Goal: Task Accomplishment & Management: Complete application form

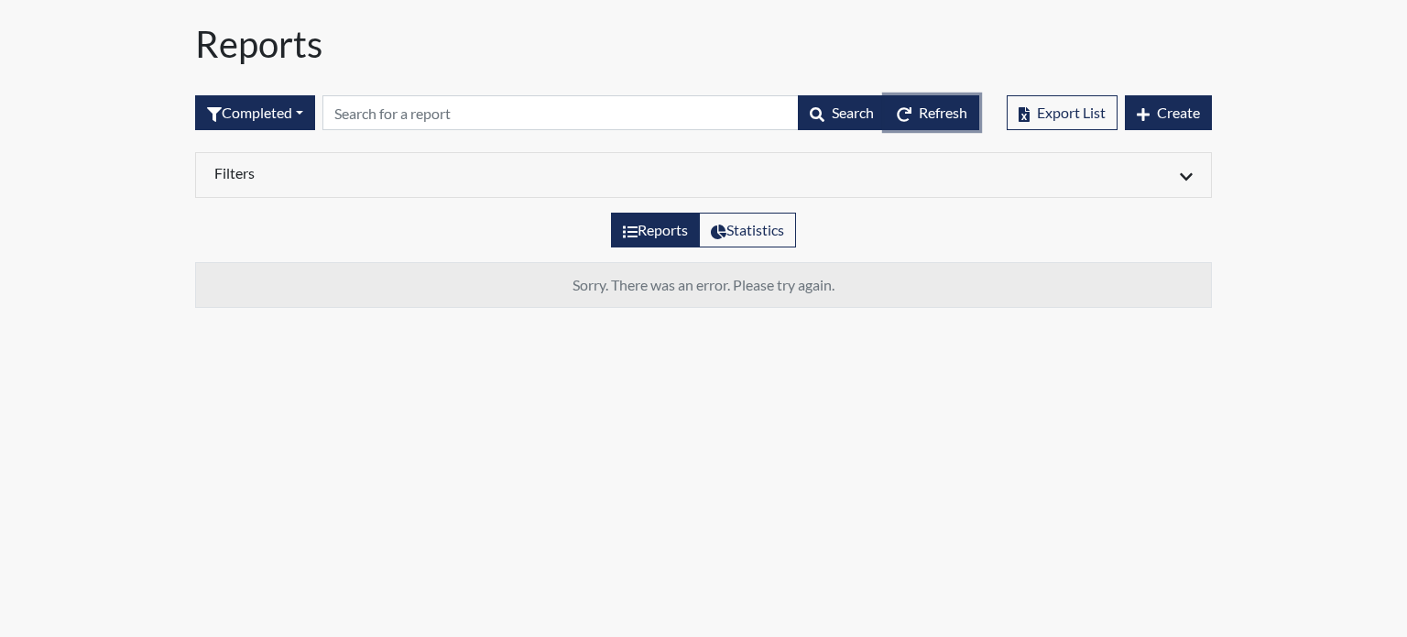
click at [938, 118] on span "Refresh" at bounding box center [943, 112] width 49 height 17
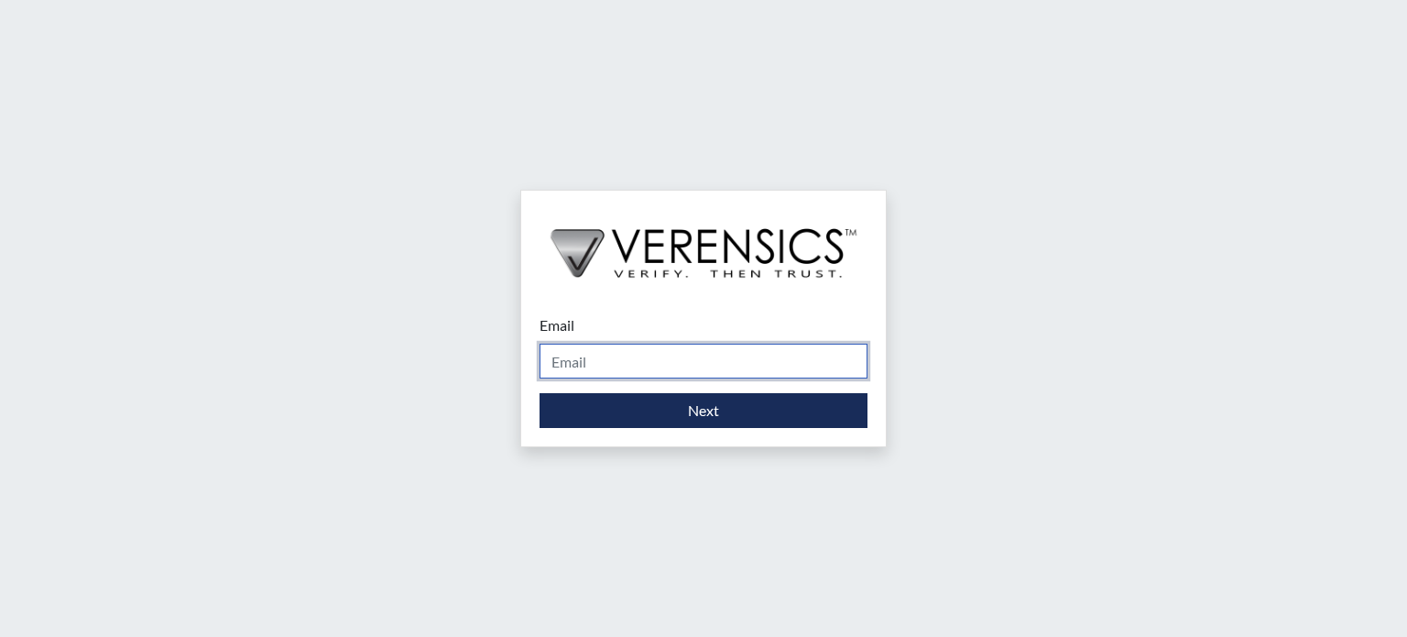
click at [634, 356] on input "Email" at bounding box center [704, 361] width 328 height 35
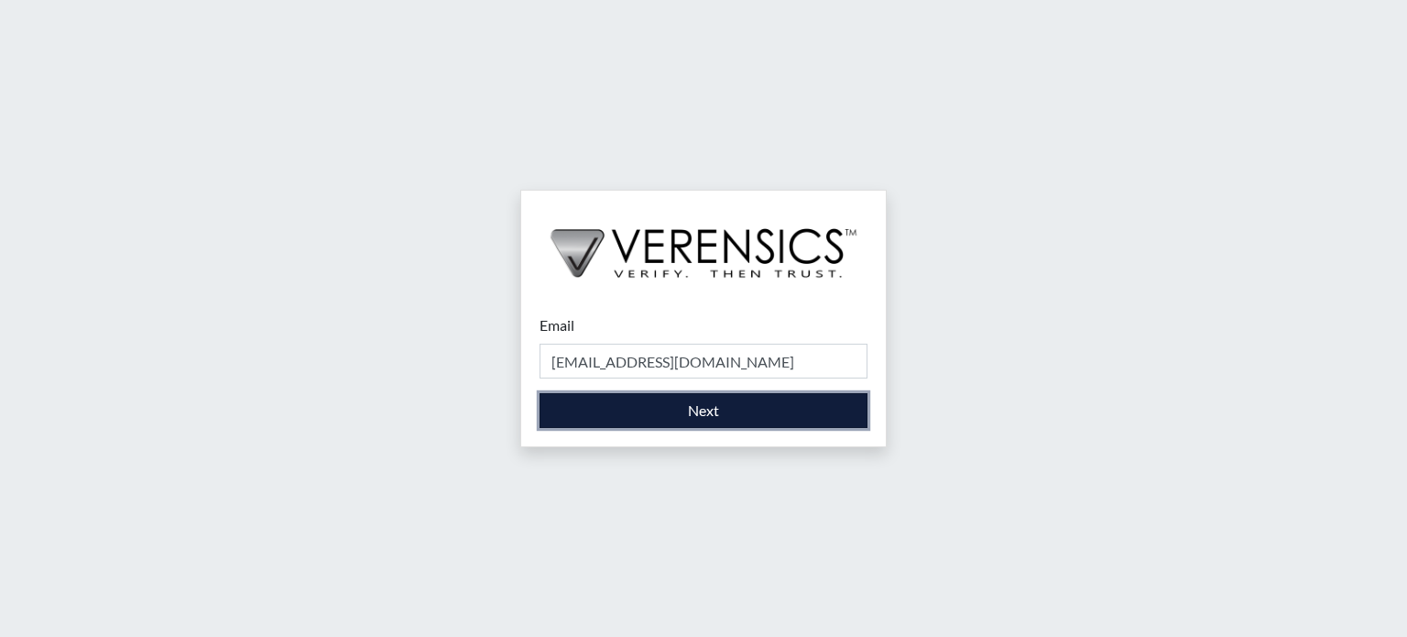
click at [618, 415] on button "Next" at bounding box center [704, 410] width 328 height 35
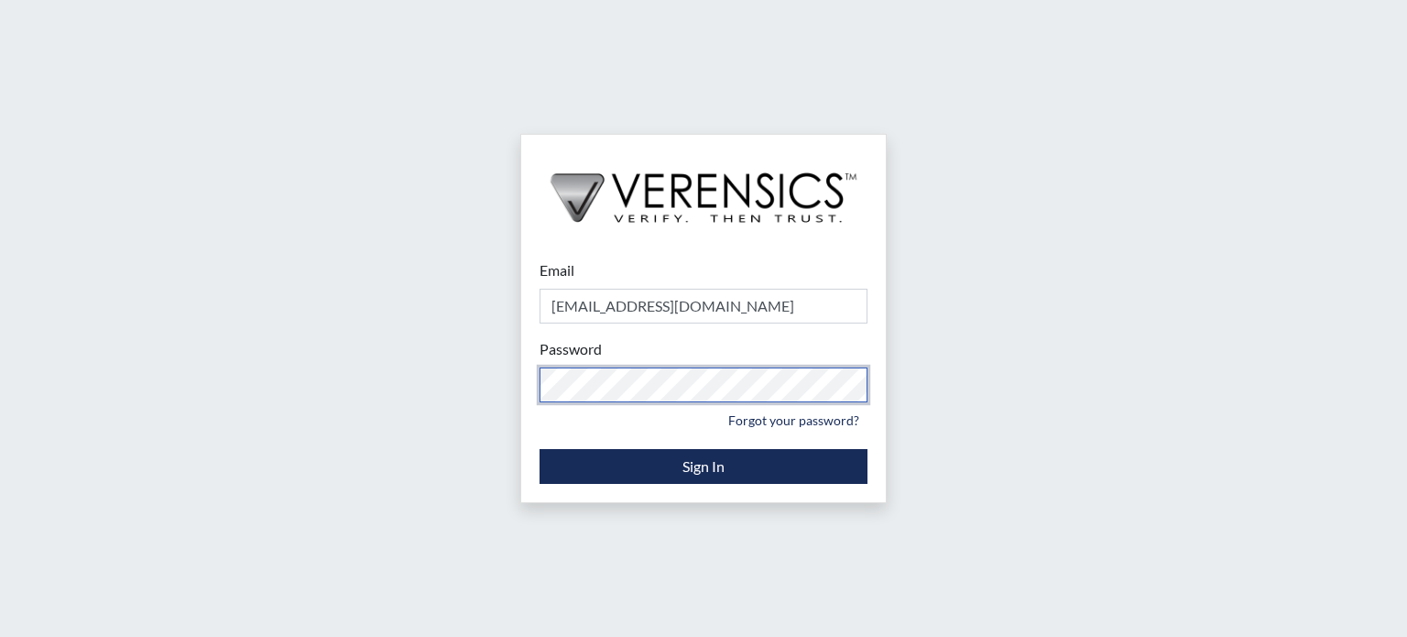
type input "sduarte@usisecurity.com"
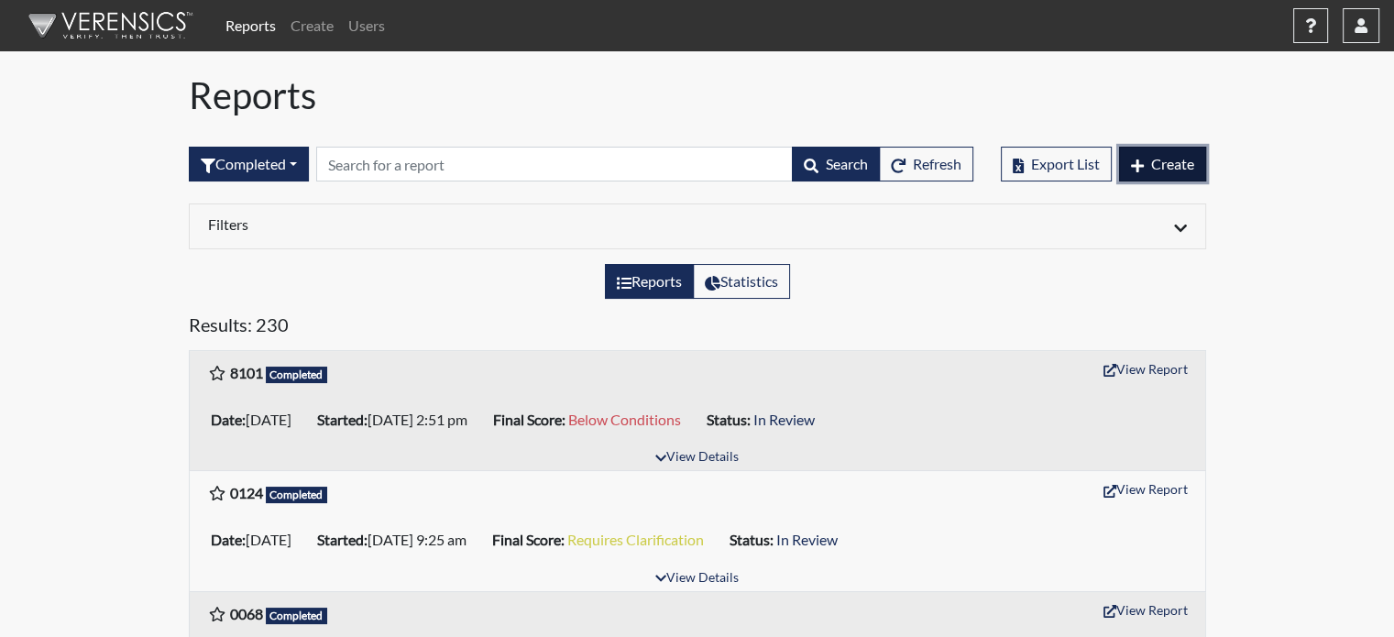
click at [1163, 156] on span "Create" at bounding box center [1172, 163] width 43 height 17
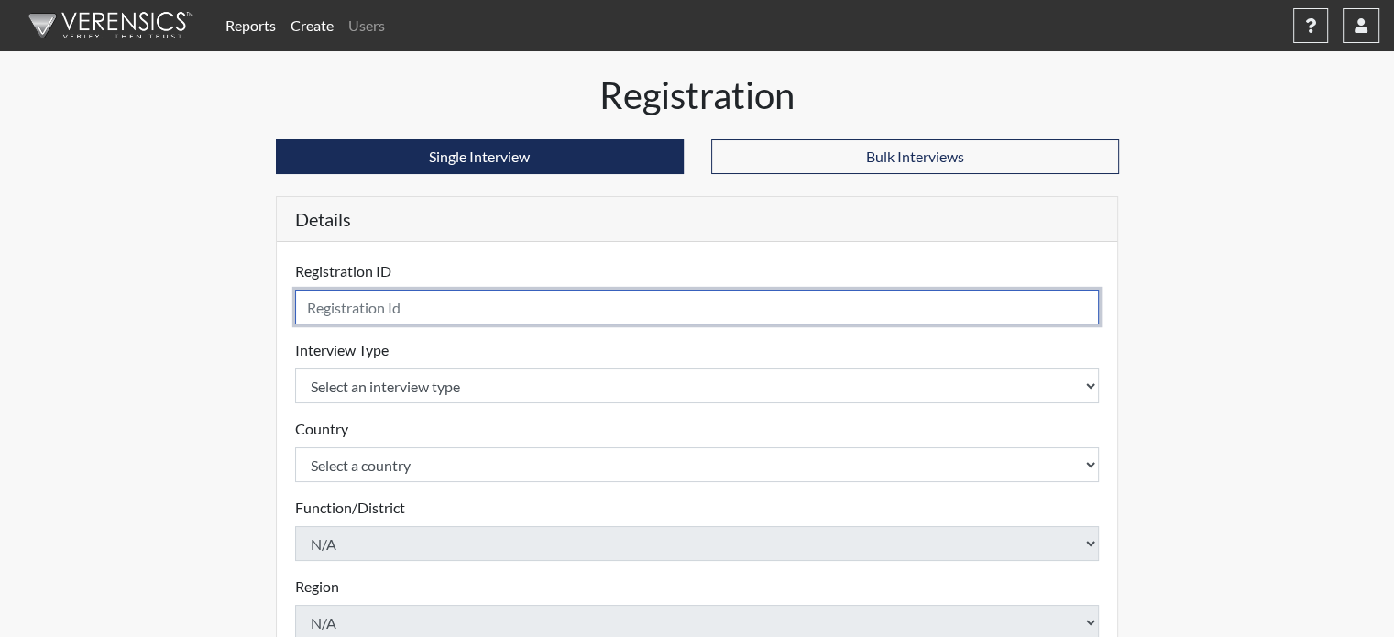
click at [352, 307] on input "text" at bounding box center [697, 307] width 804 height 35
type input "1696"
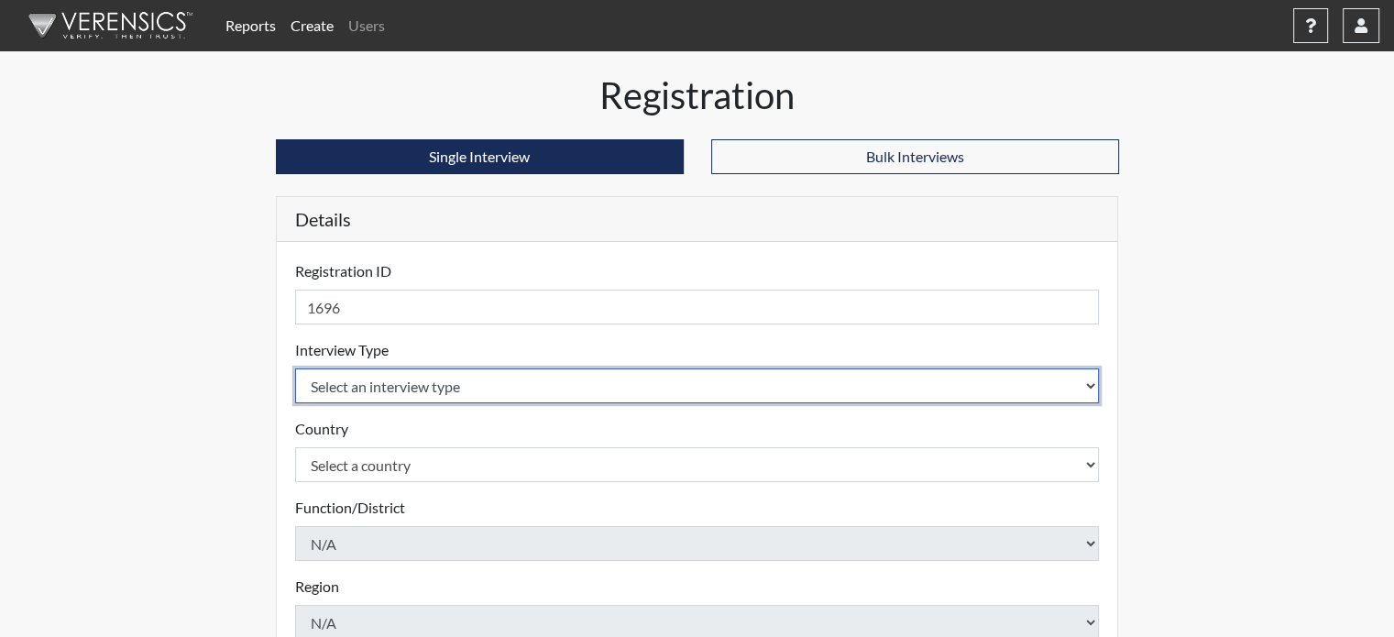
click at [472, 395] on select "Select an interview type Pre-Employment" at bounding box center [697, 385] width 804 height 35
select select "c2470aee-a530-11ea-a930-026c882af335"
click at [295, 368] on select "Select an interview type Pre-Employment" at bounding box center [697, 385] width 804 height 35
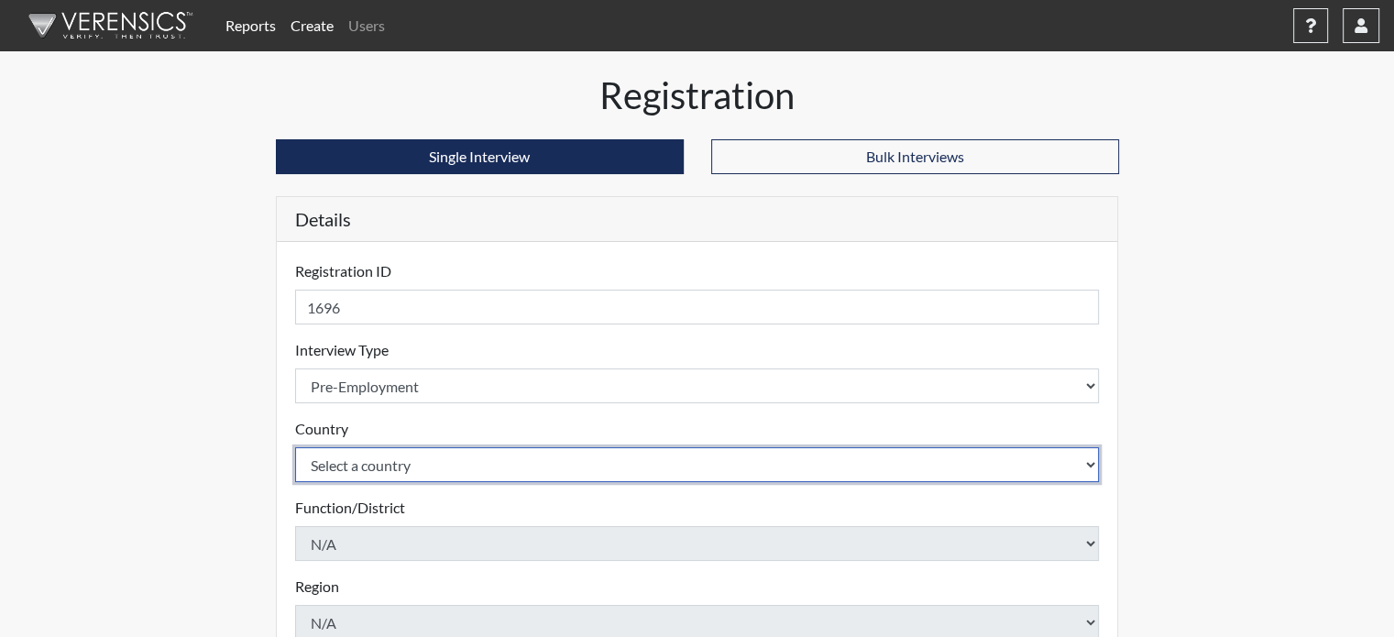
click at [392, 460] on select "Select a country United States Mexico" at bounding box center [697, 464] width 804 height 35
select select "united-states-of-america"
click at [295, 447] on select "Select a country United States Mexico" at bounding box center [697, 464] width 804 height 35
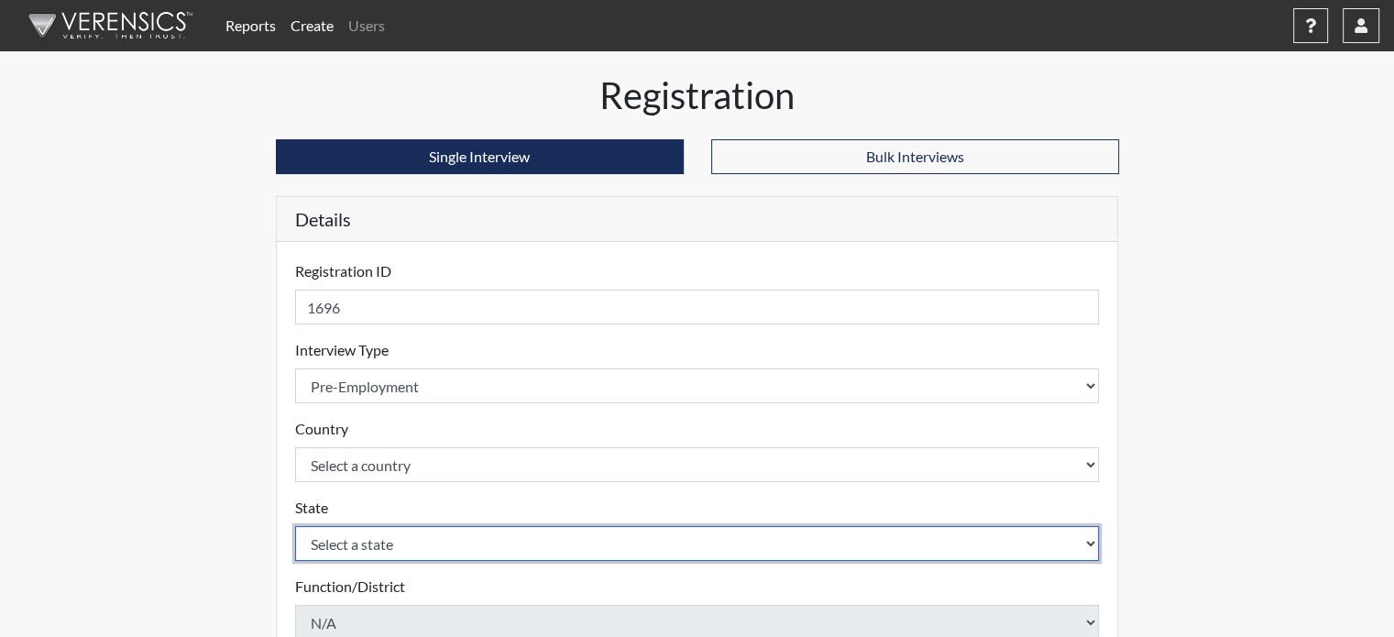
click at [356, 543] on select "Select a state Alabama Alaska Arizona Arkansas California Colorado Connecticut …" at bounding box center [697, 543] width 804 height 35
select select "CT"
click at [295, 526] on select "Select a state Alabama Alaska Arizona Arkansas California Colorado Connecticut …" at bounding box center [697, 543] width 804 height 35
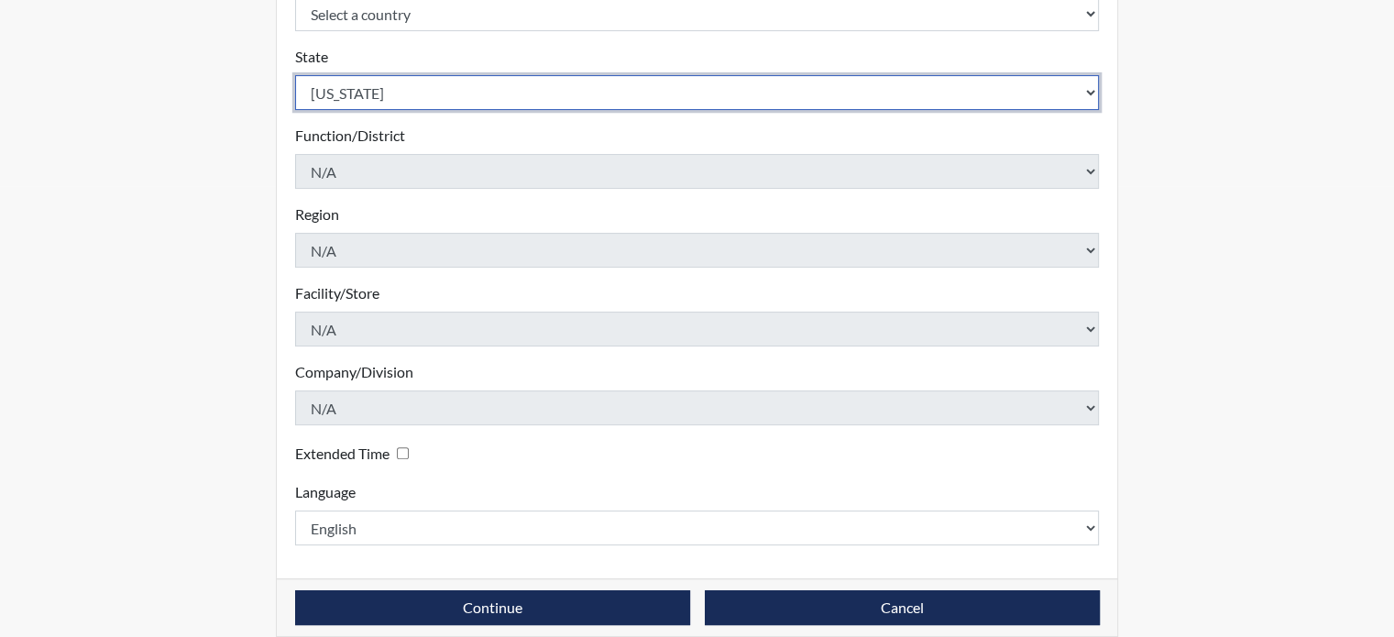
scroll to position [458, 0]
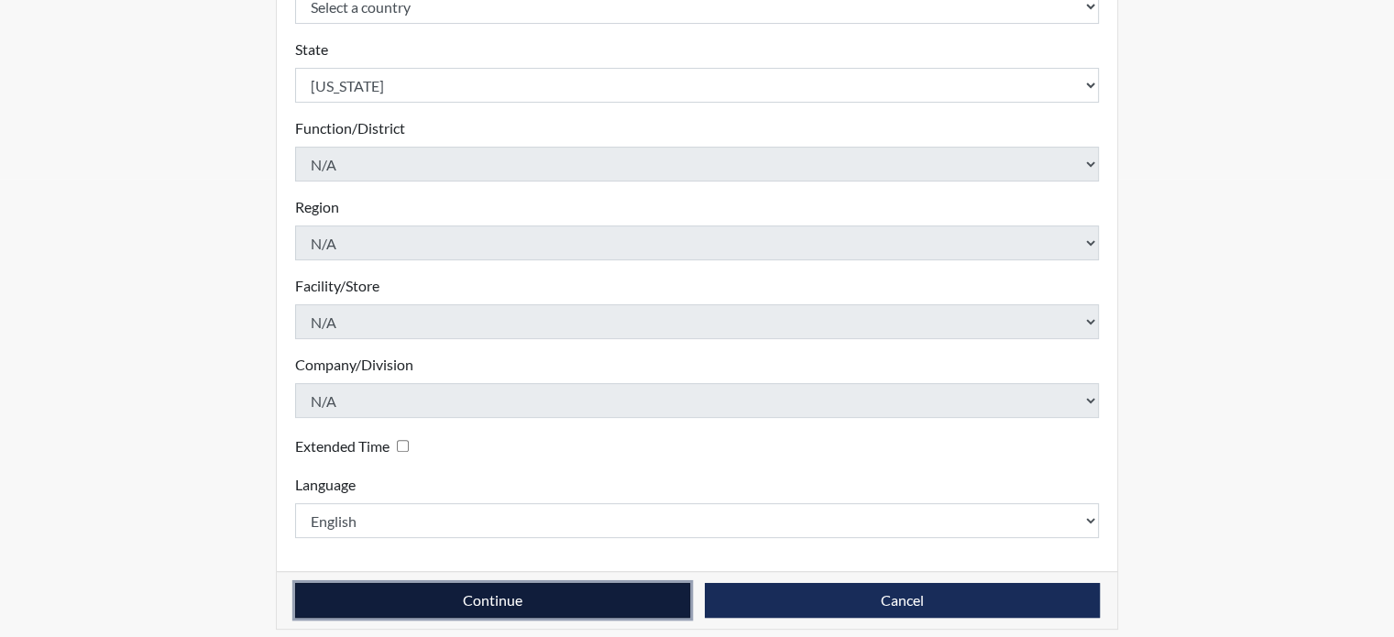
drag, startPoint x: 542, startPoint y: 605, endPoint x: 562, endPoint y: 611, distance: 20.3
click at [543, 605] on button "Continue" at bounding box center [492, 600] width 395 height 35
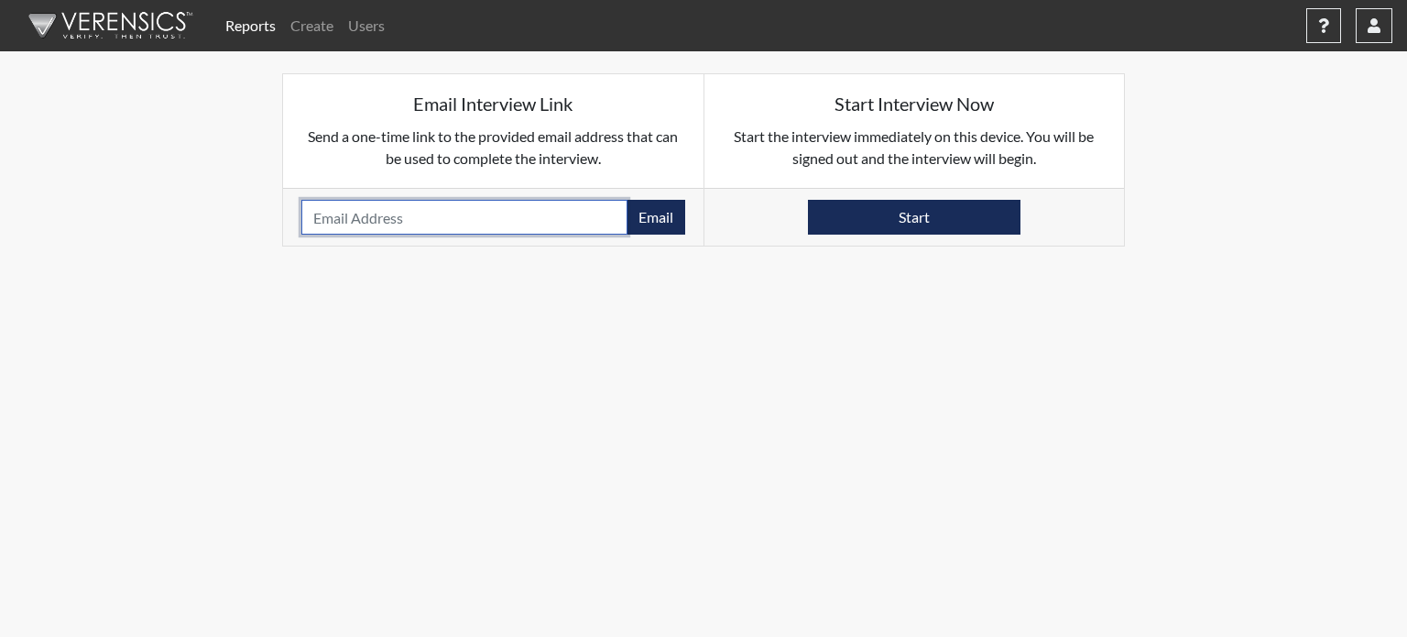
click at [444, 207] on input "email" at bounding box center [464, 217] width 326 height 35
type input "spells.rachel@yahoo.com"
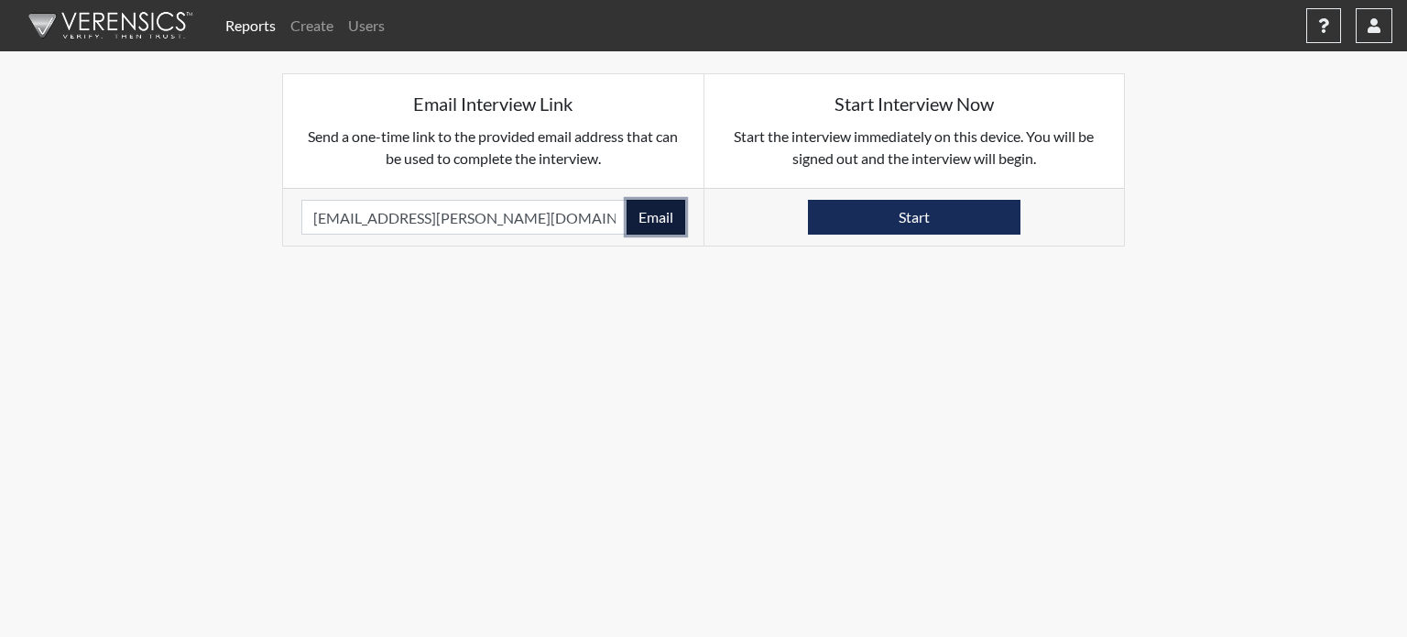
click at [653, 220] on button "Email" at bounding box center [656, 217] width 59 height 35
